Goal: Information Seeking & Learning: Learn about a topic

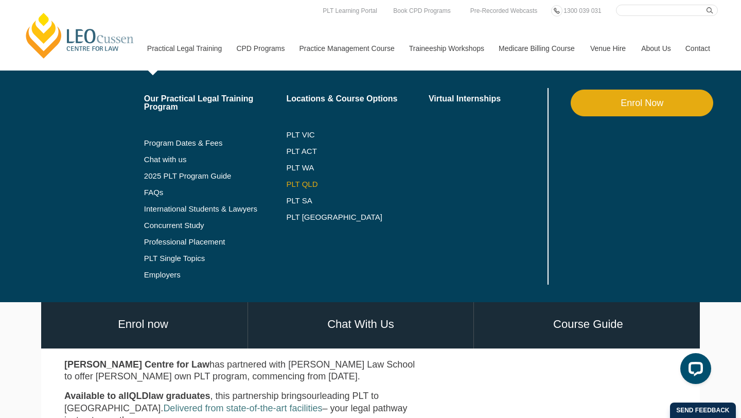
click at [286, 183] on link "PLT QLD" at bounding box center [357, 184] width 143 height 8
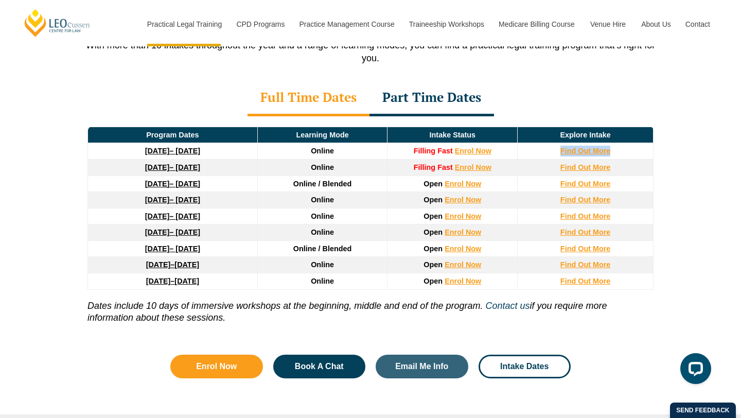
click at [694, 143] on div "Leo Cussen’s PLT Program Dates in Queensland With more than 10 intakes througho…" at bounding box center [370, 172] width 741 height 494
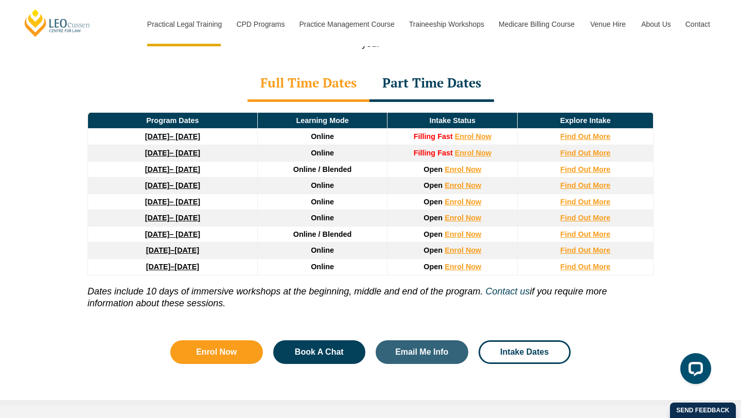
scroll to position [1431, 0]
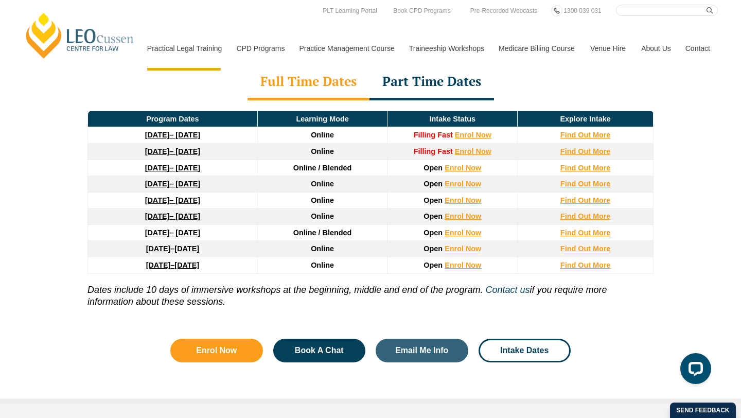
click at [53, 137] on div "Leo Cussen’s PLT Program Dates in Queensland With more than 10 intakes througho…" at bounding box center [370, 156] width 741 height 494
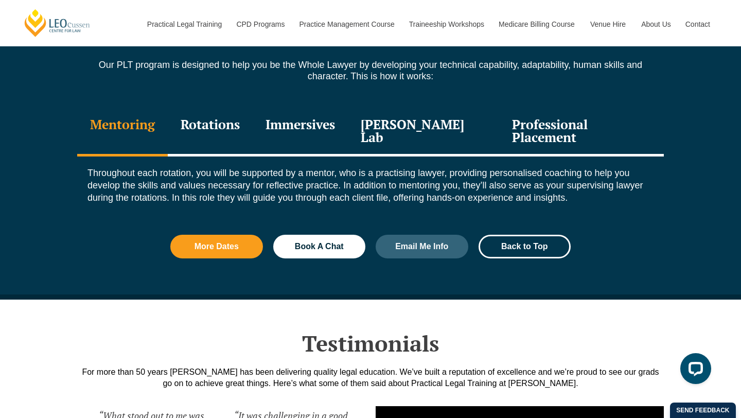
scroll to position [1163, 0]
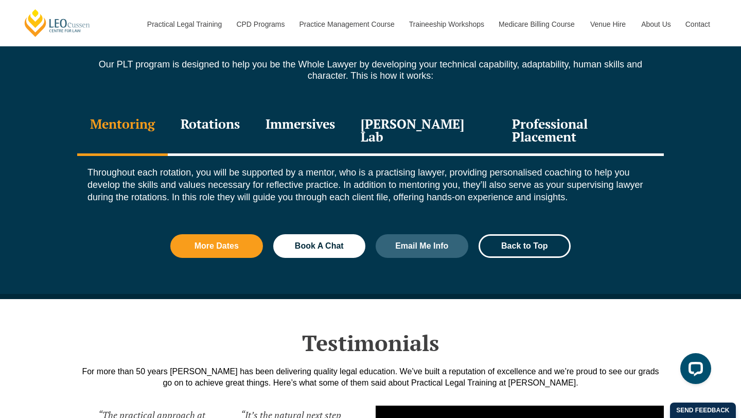
click at [227, 122] on div "Rotations" at bounding box center [210, 131] width 85 height 49
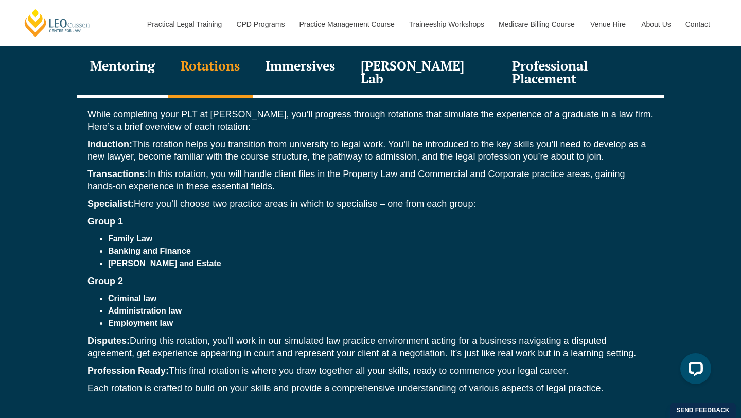
scroll to position [1215, 0]
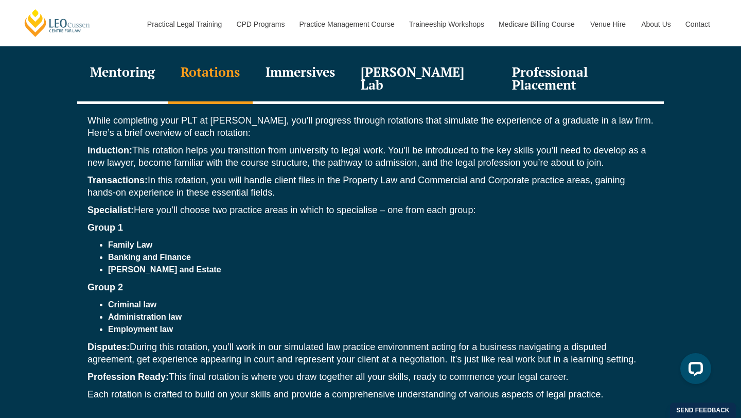
click at [317, 76] on div "Immersives" at bounding box center [300, 79] width 95 height 49
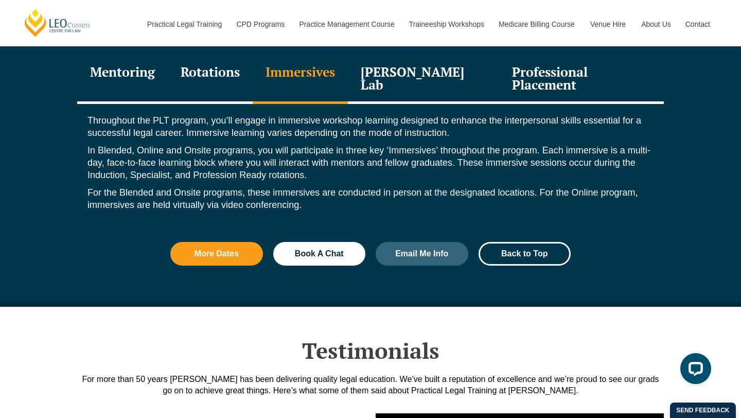
click at [234, 73] on div "Rotations" at bounding box center [210, 79] width 85 height 49
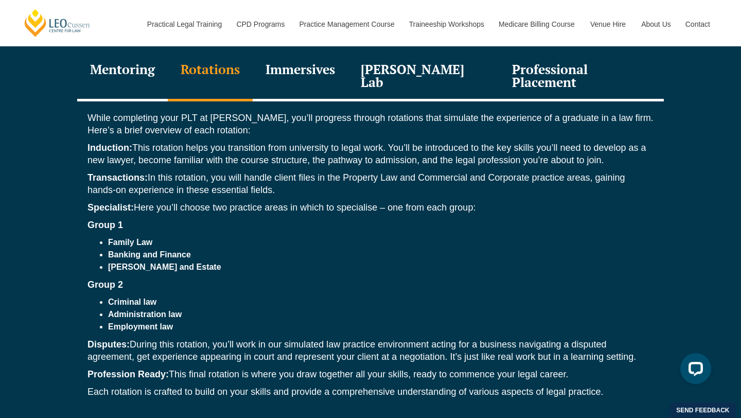
scroll to position [1207, 0]
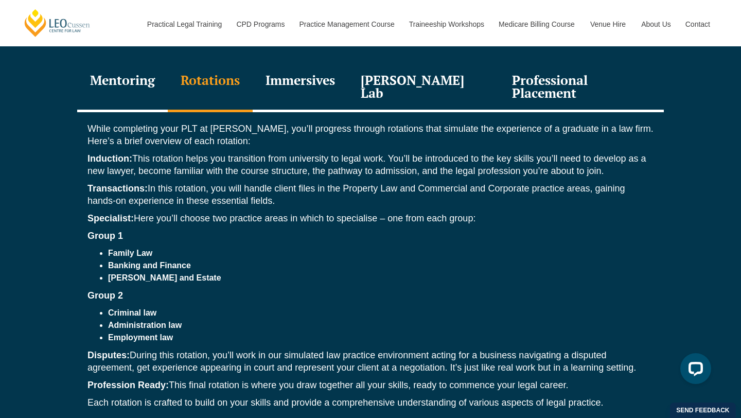
click at [401, 80] on div "Leo Justice Lab" at bounding box center [423, 87] width 151 height 49
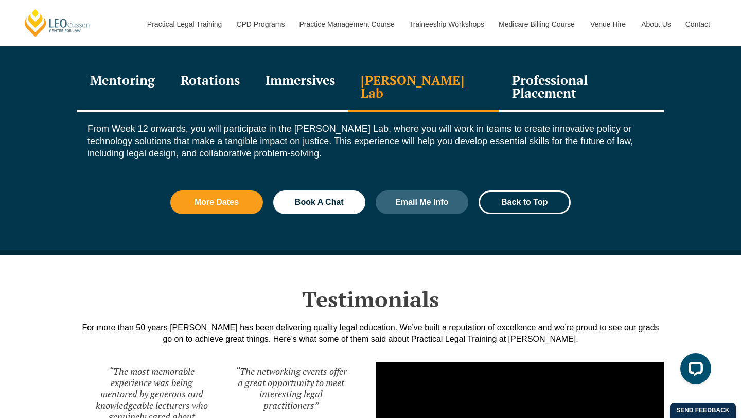
click at [341, 78] on div "Immersives" at bounding box center [300, 87] width 95 height 49
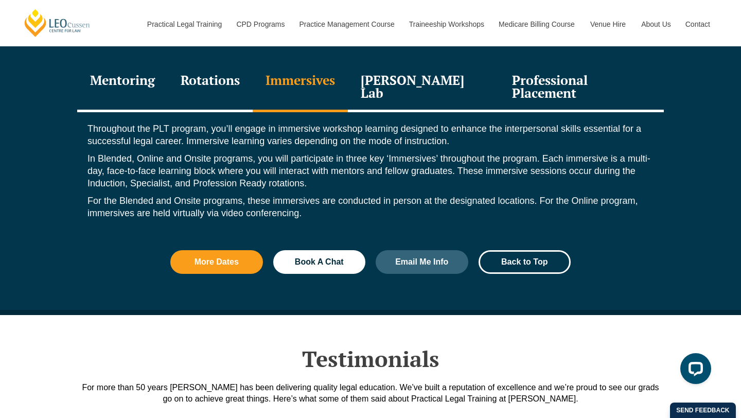
click at [403, 84] on div "Leo Justice Lab" at bounding box center [423, 87] width 151 height 49
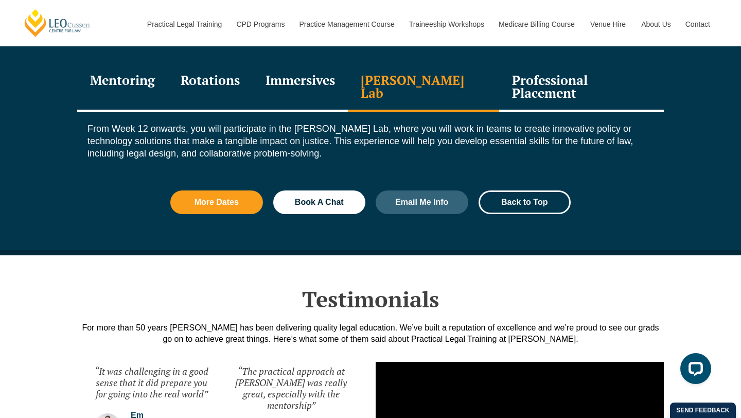
click at [561, 81] on div "Professional Placement" at bounding box center [581, 87] width 165 height 49
